Goal: Navigation & Orientation: Find specific page/section

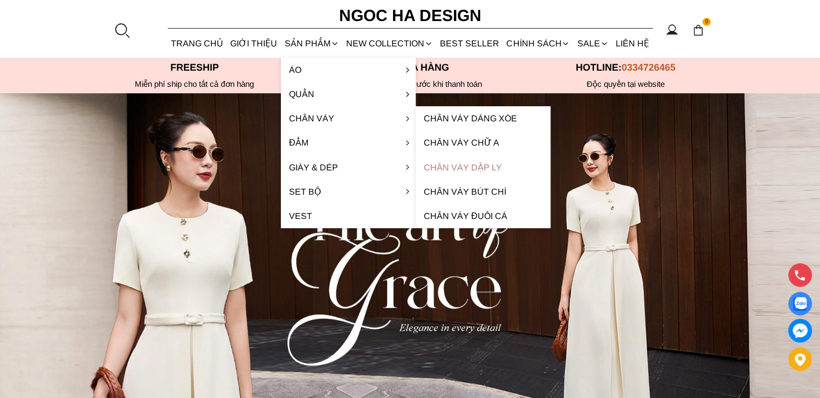
click at [464, 169] on link "Chân váy dập ly" at bounding box center [483, 167] width 135 height 24
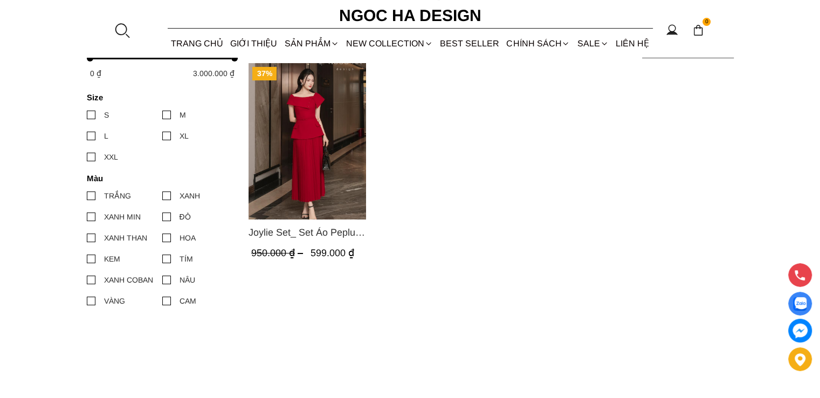
scroll to position [108, 0]
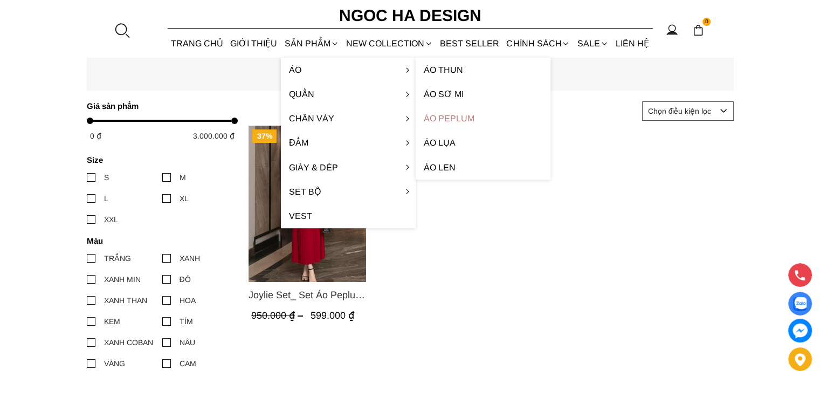
click at [459, 119] on link "Áo Peplum" at bounding box center [483, 118] width 135 height 24
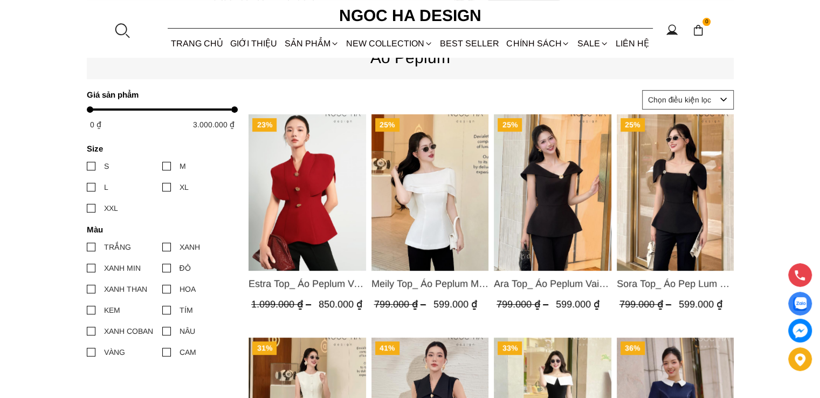
scroll to position [431, 0]
